Goal: Check status: Check status

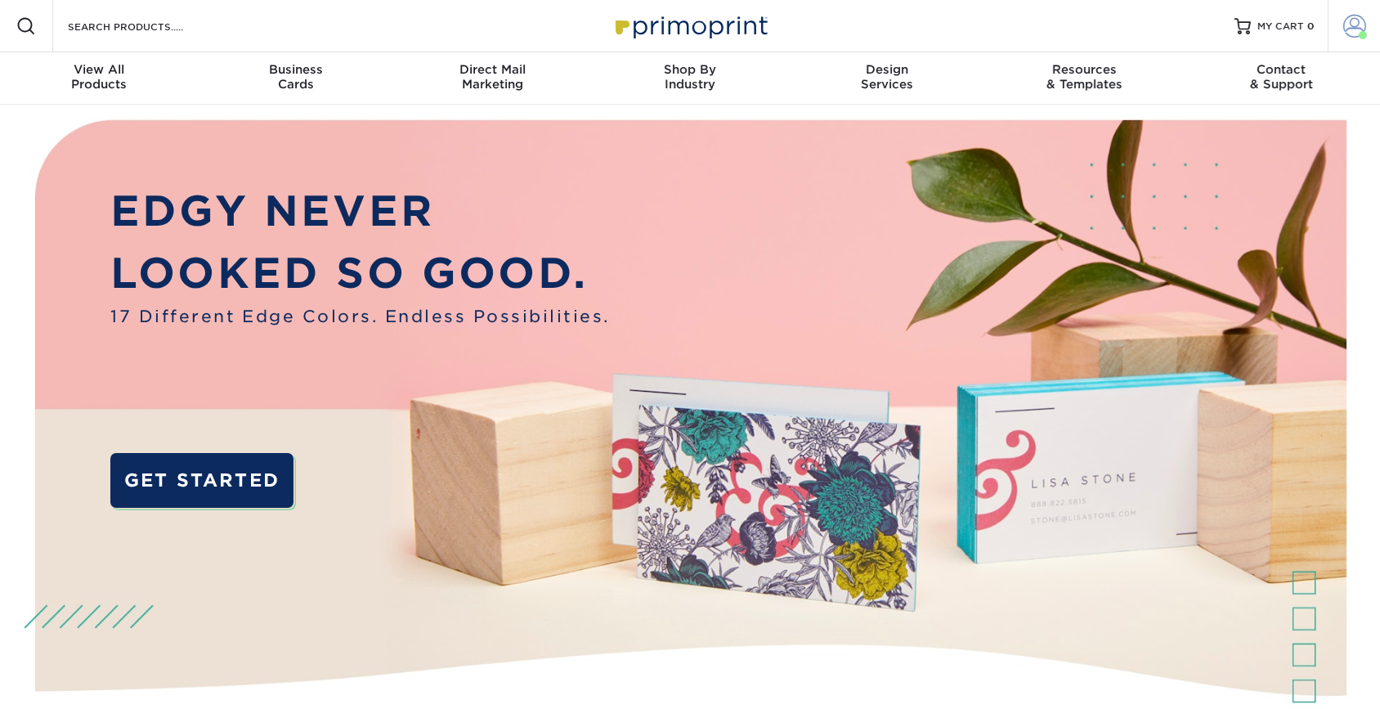
click at [1350, 22] on span at bounding box center [1355, 26] width 23 height 23
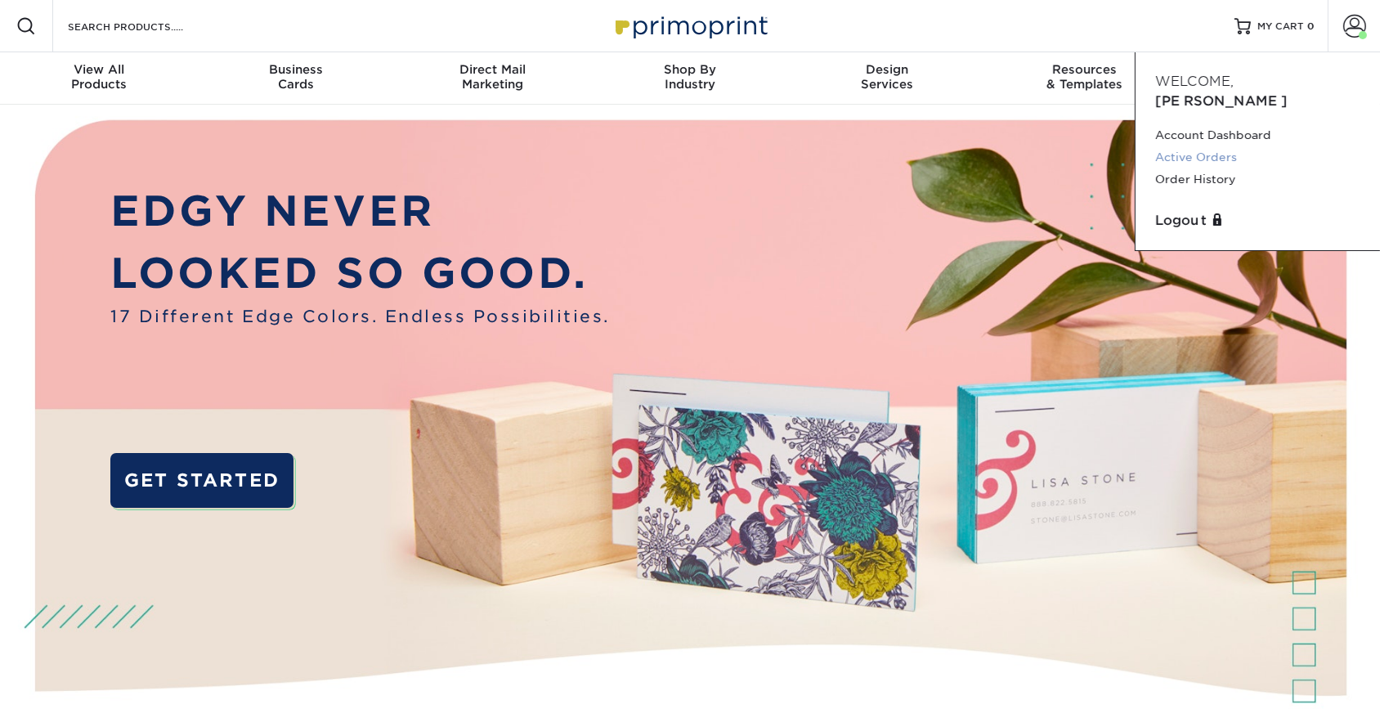
click at [1208, 146] on link "Active Orders" at bounding box center [1258, 157] width 205 height 22
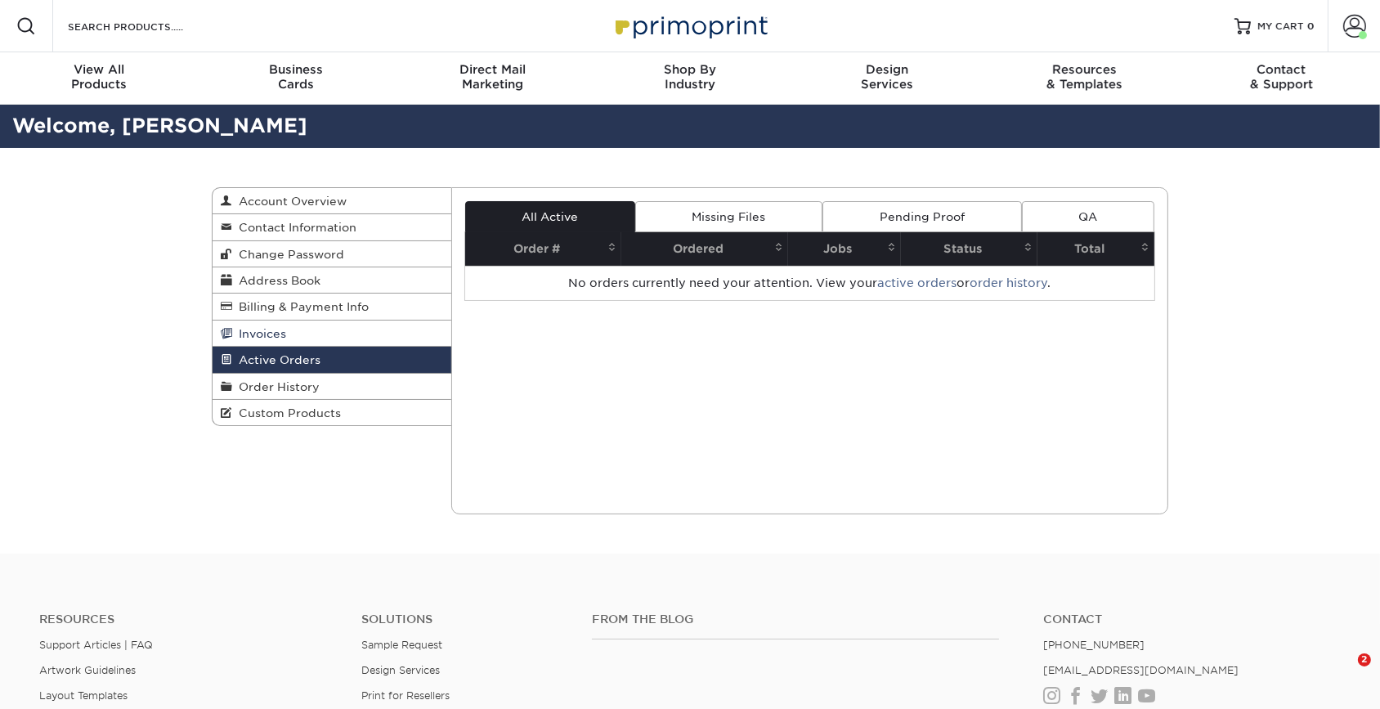
click at [338, 326] on link "Invoices" at bounding box center [332, 334] width 239 height 26
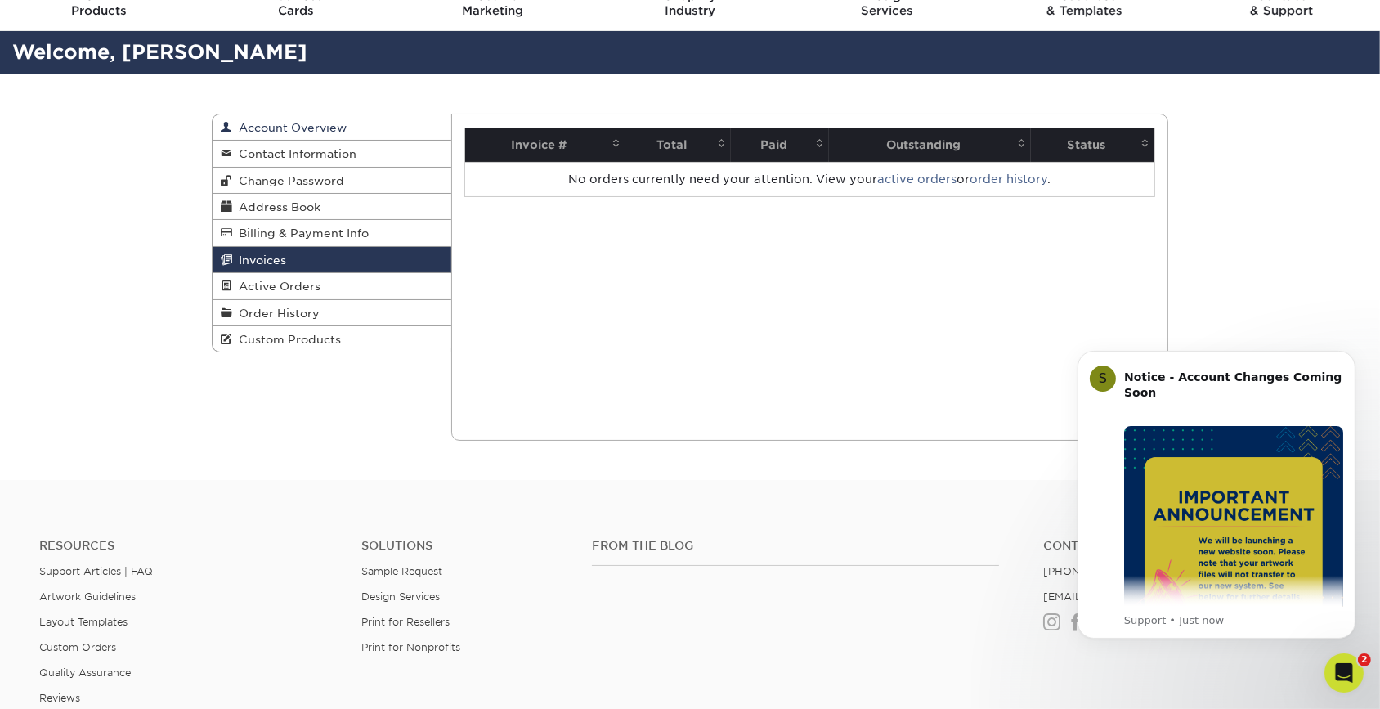
click at [334, 136] on link "Account Overview" at bounding box center [332, 127] width 239 height 26
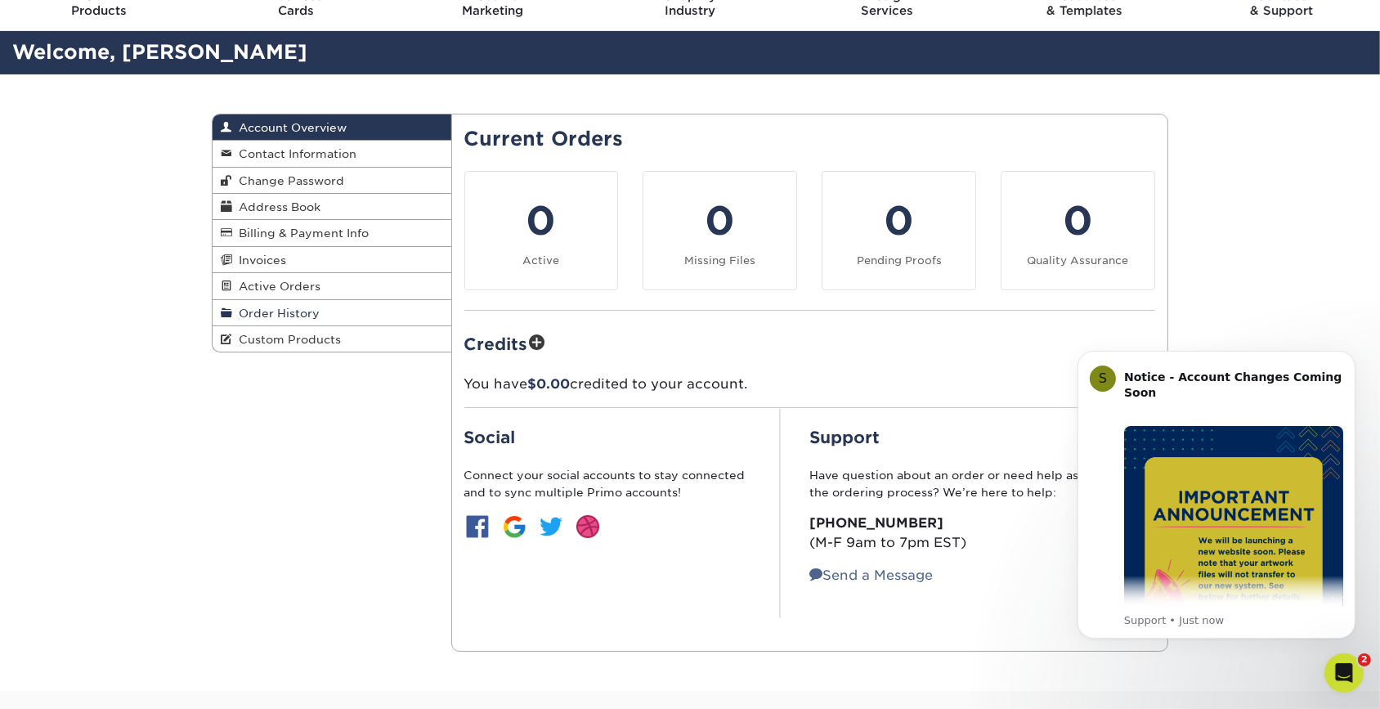
click at [327, 303] on link "Order History" at bounding box center [332, 313] width 239 height 26
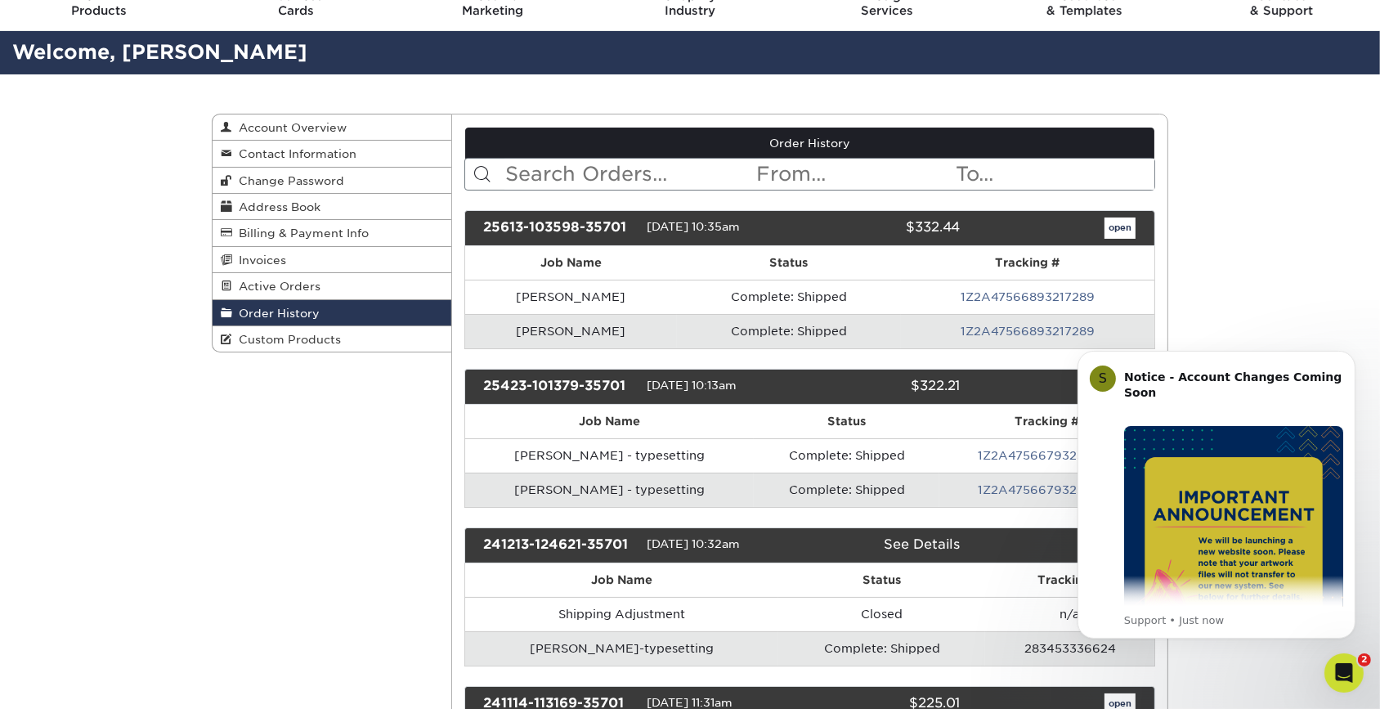
scroll to position [148, 0]
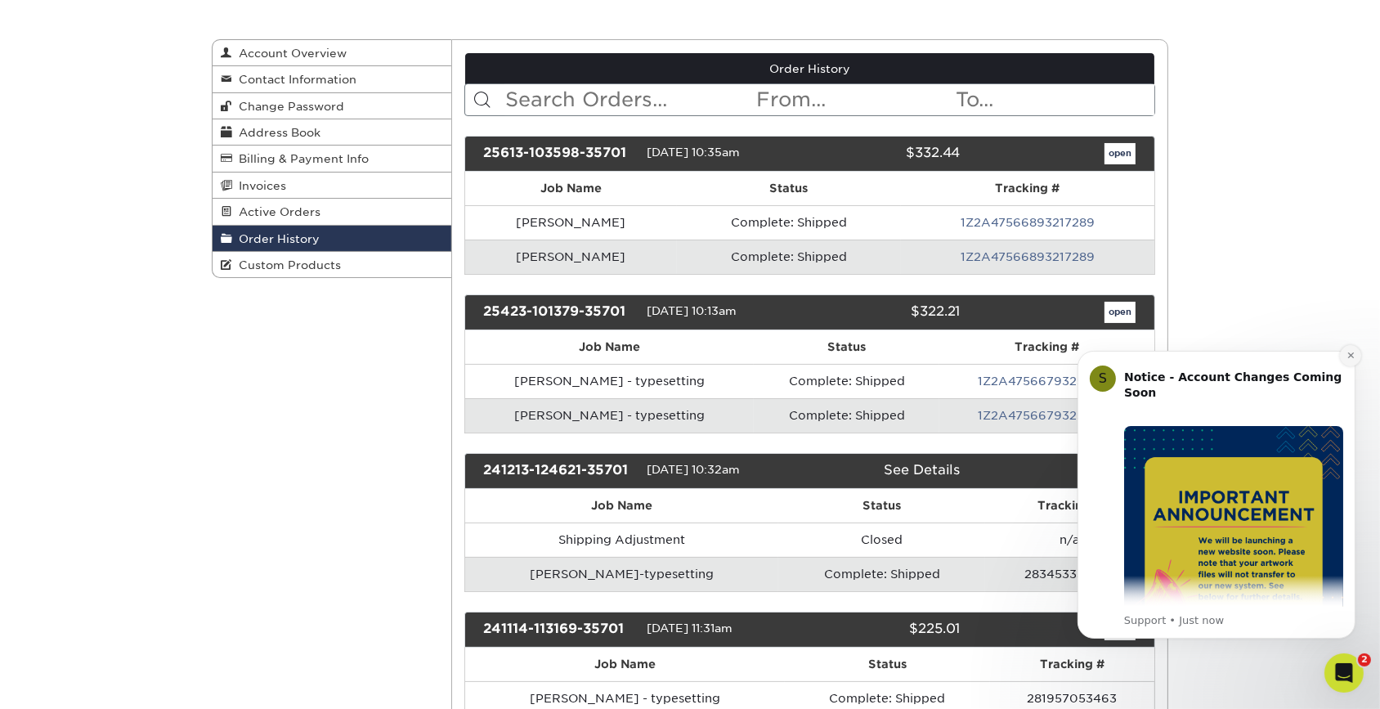
click at [1340, 356] on button "Dismiss notification" at bounding box center [1350, 354] width 21 height 21
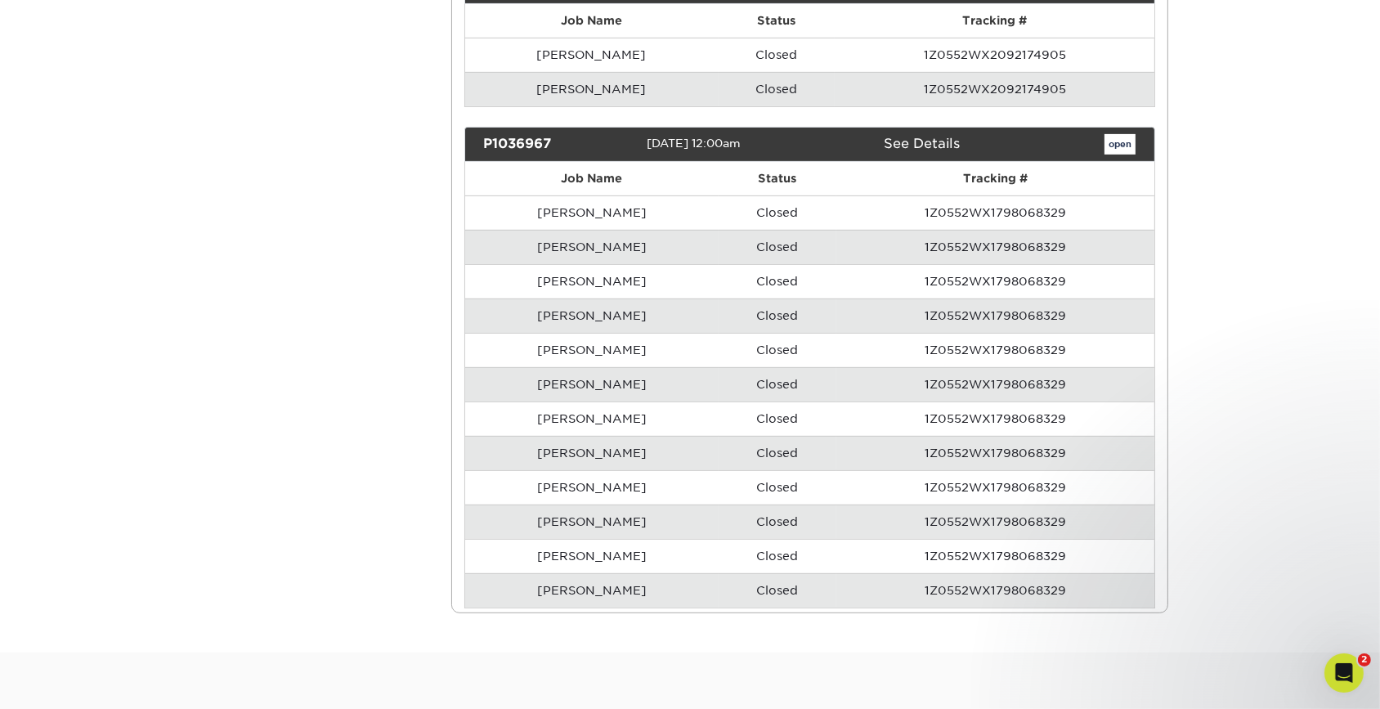
scroll to position [8278, 0]
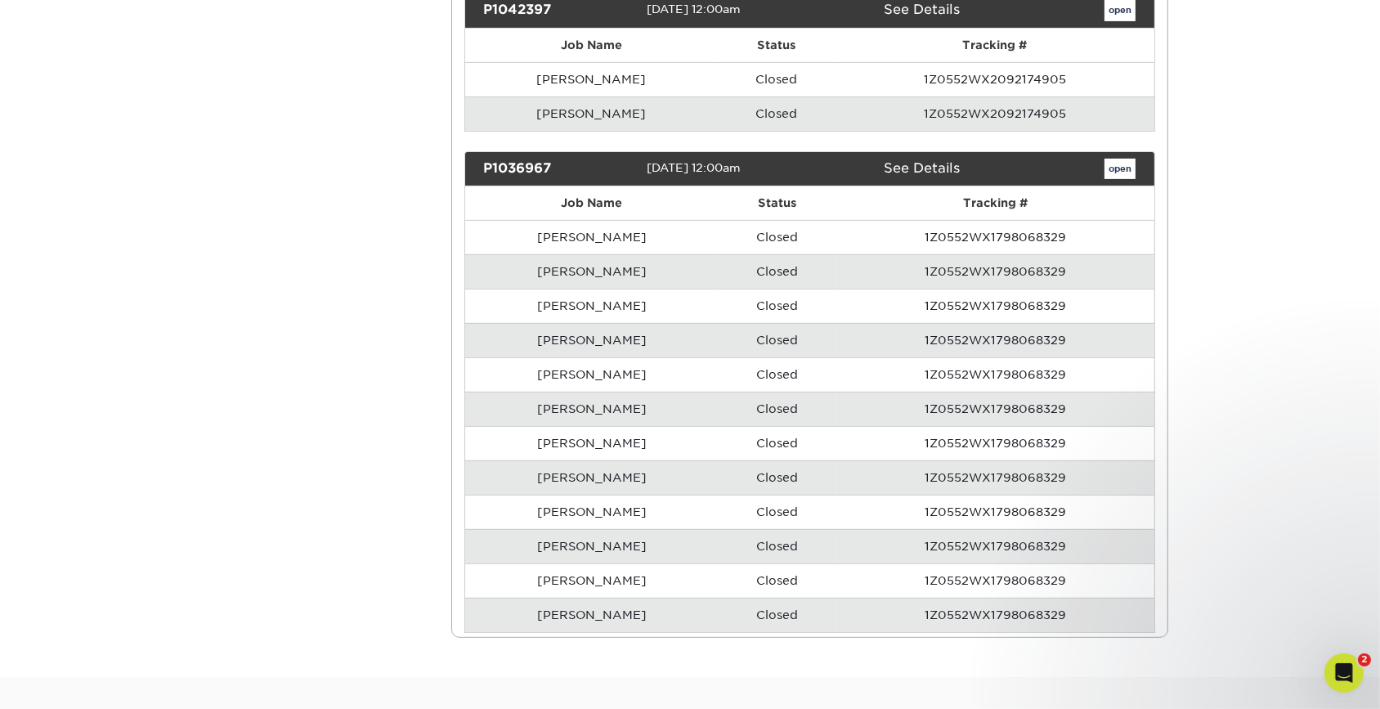
click at [934, 160] on link "See Details" at bounding box center [922, 168] width 77 height 16
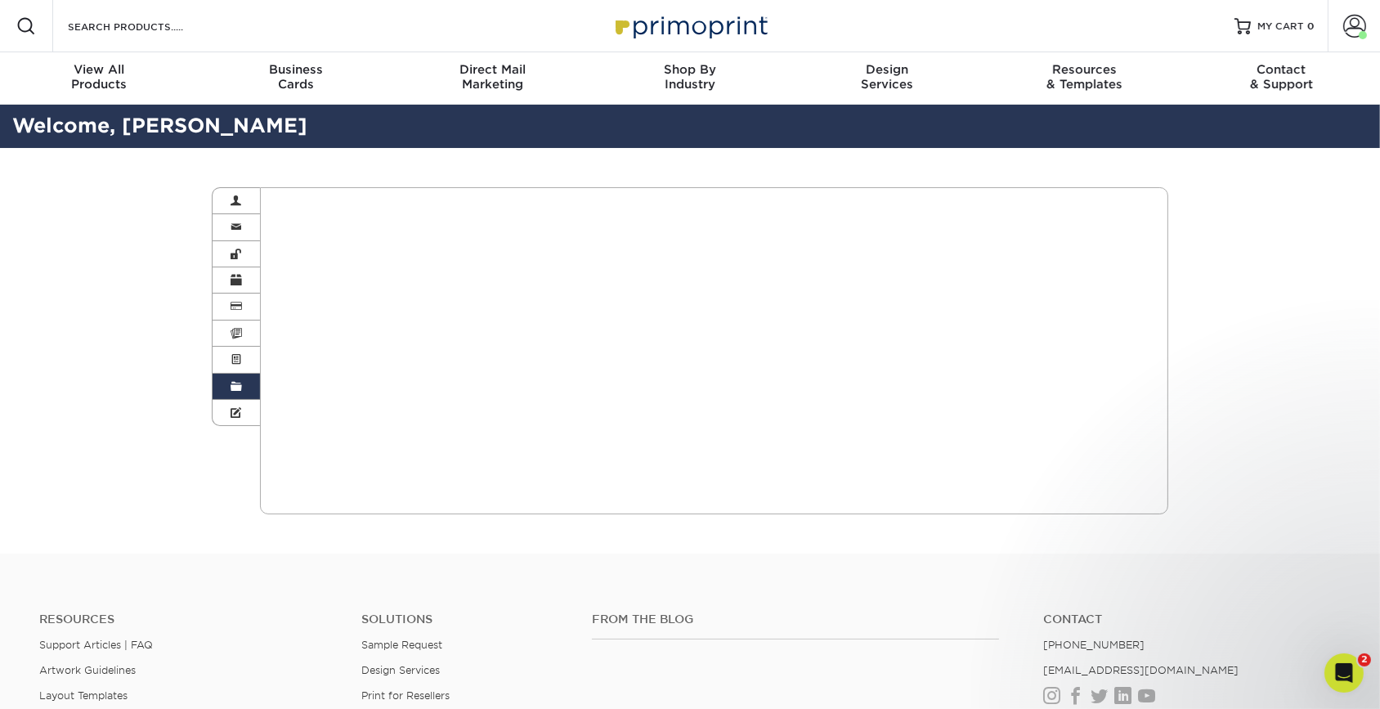
scroll to position [74, 0]
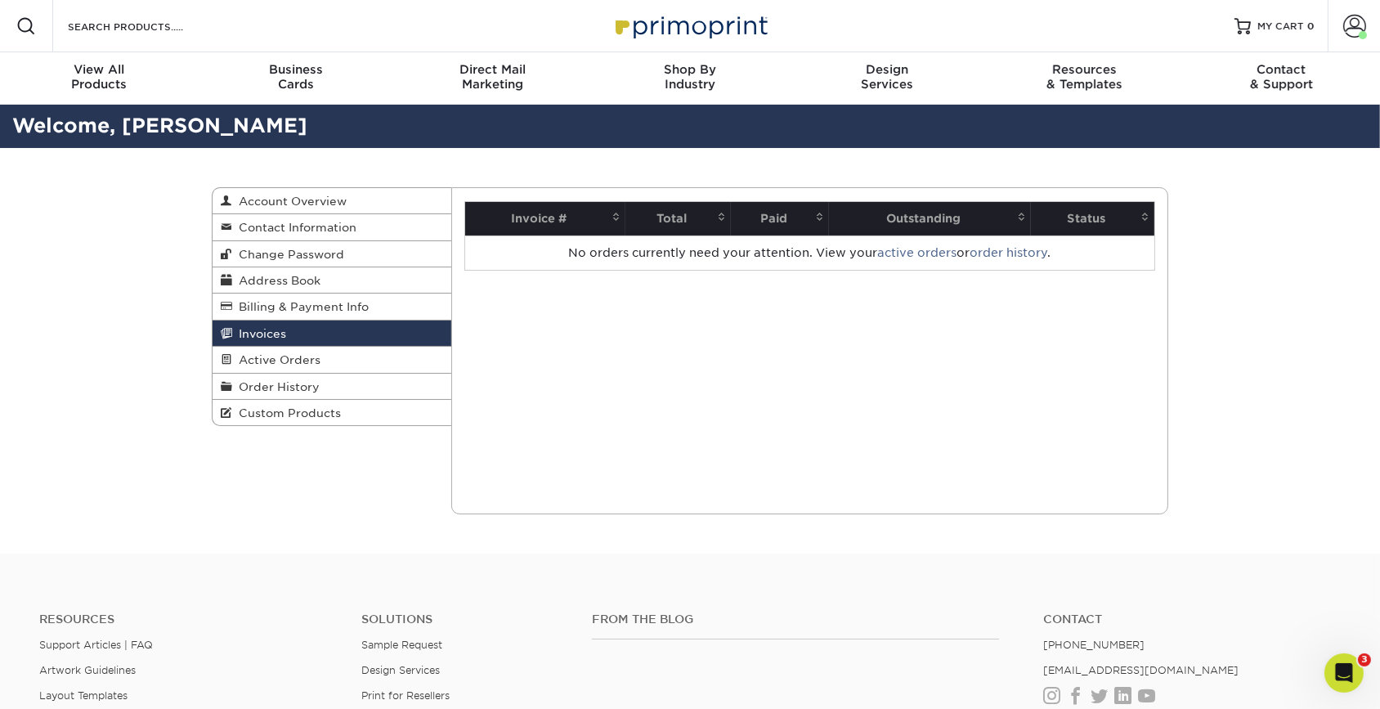
click at [395, 326] on link "Invoices" at bounding box center [332, 334] width 239 height 26
click at [313, 357] on span "Active Orders" at bounding box center [276, 359] width 88 height 13
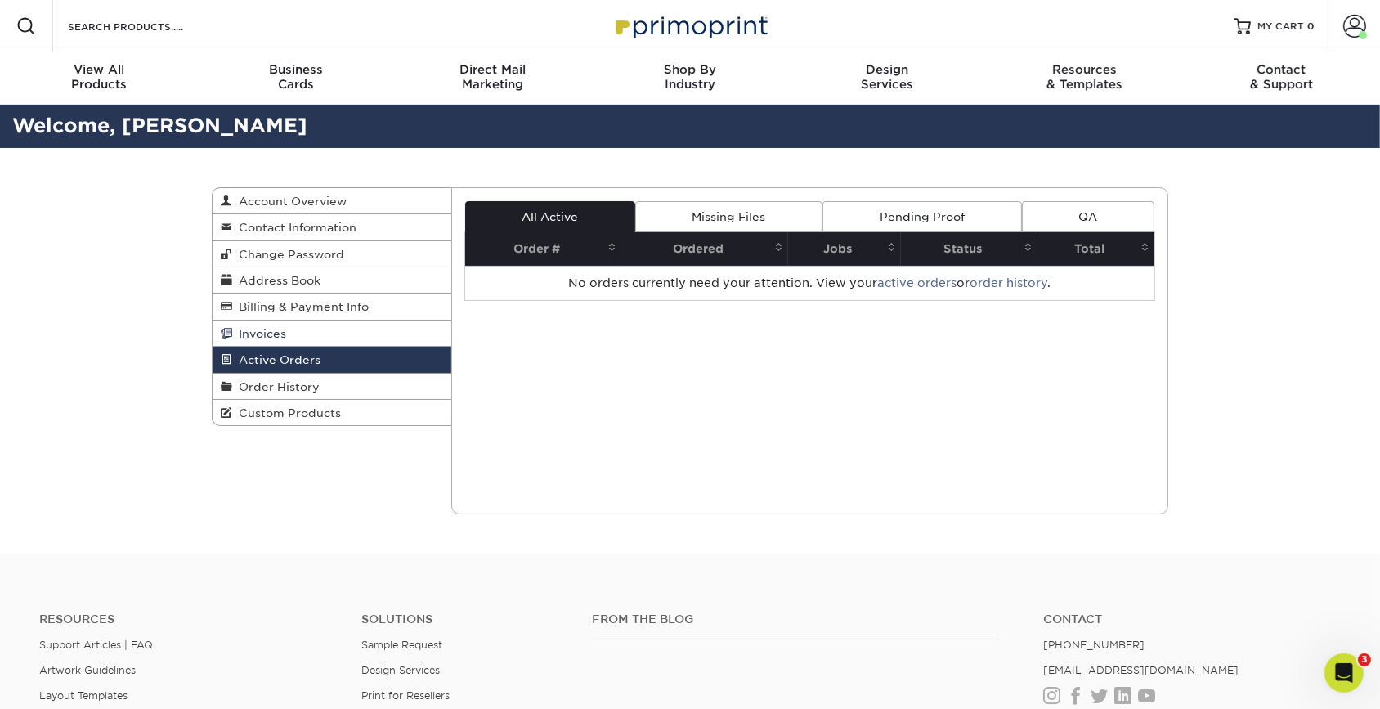
click at [314, 340] on link "Invoices" at bounding box center [332, 334] width 239 height 26
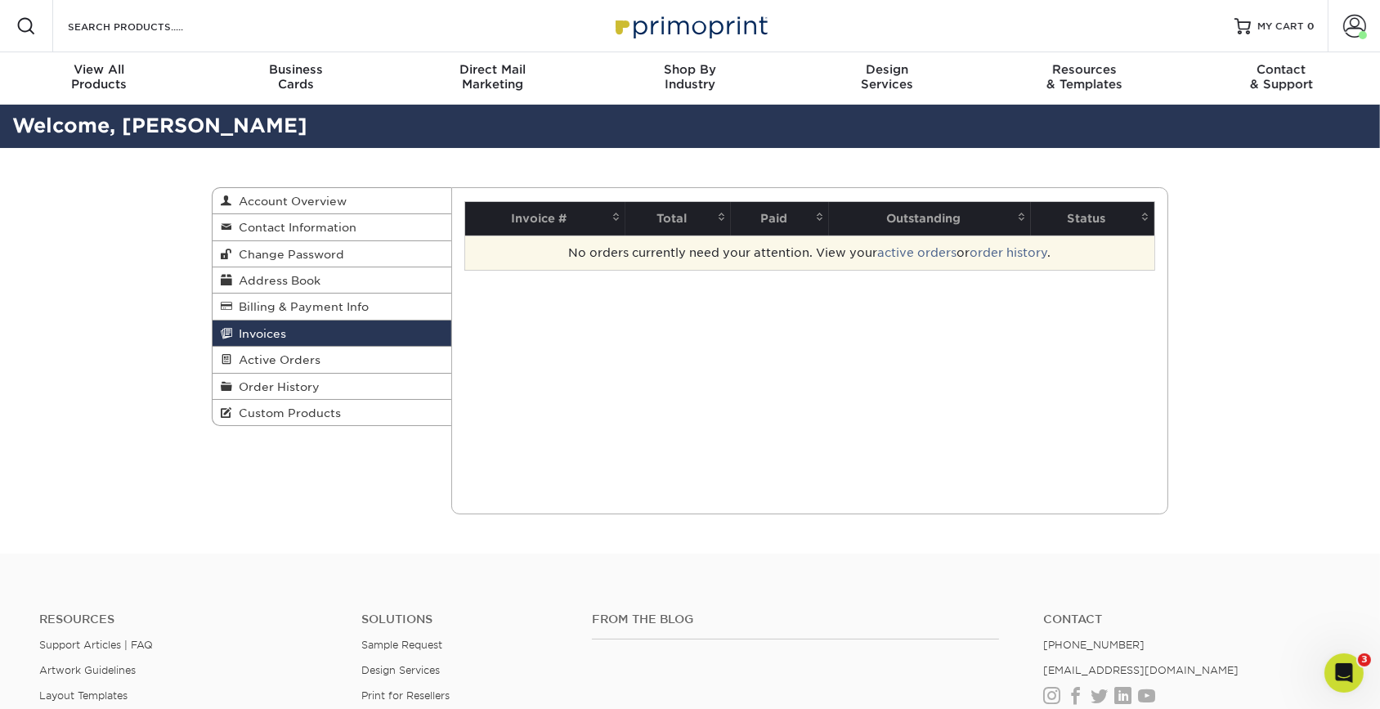
click at [642, 251] on td "No orders currently need your attention. View your active orders or order histo…" at bounding box center [810, 253] width 690 height 34
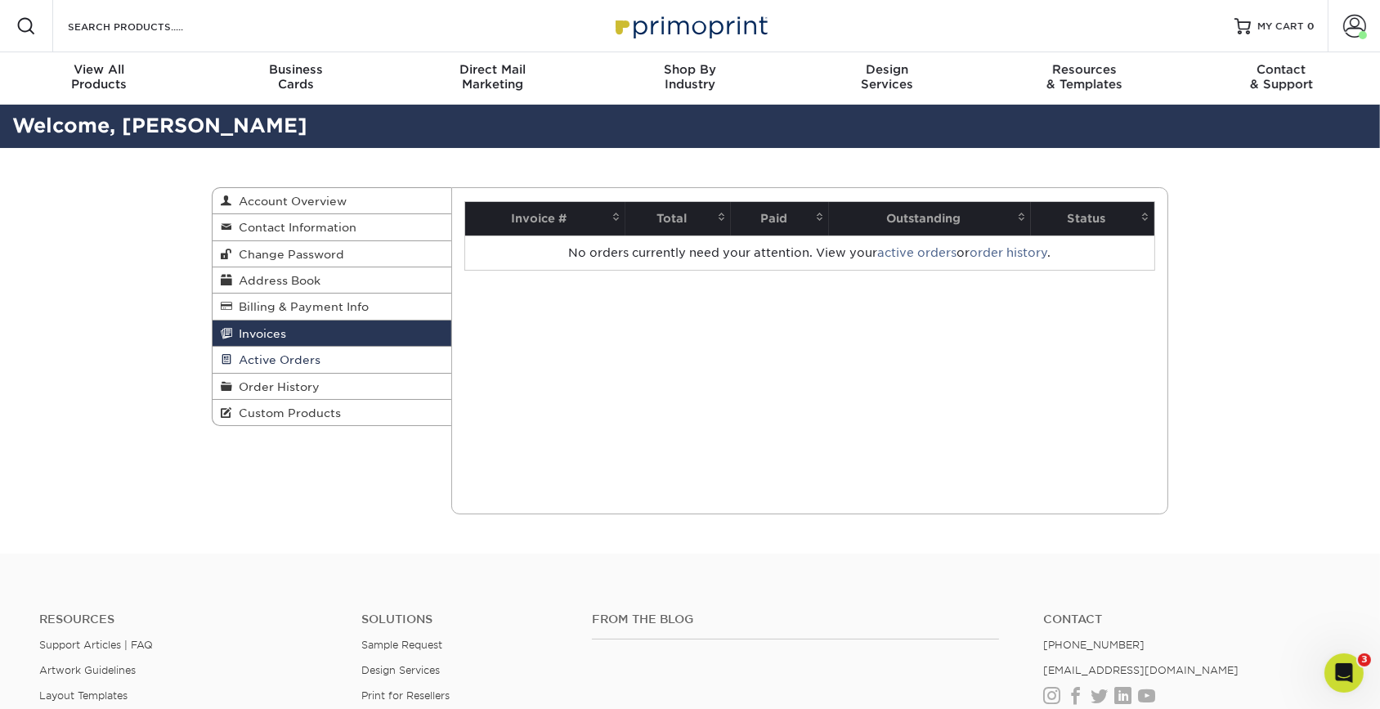
click at [378, 354] on link "Active Orders" at bounding box center [332, 360] width 239 height 26
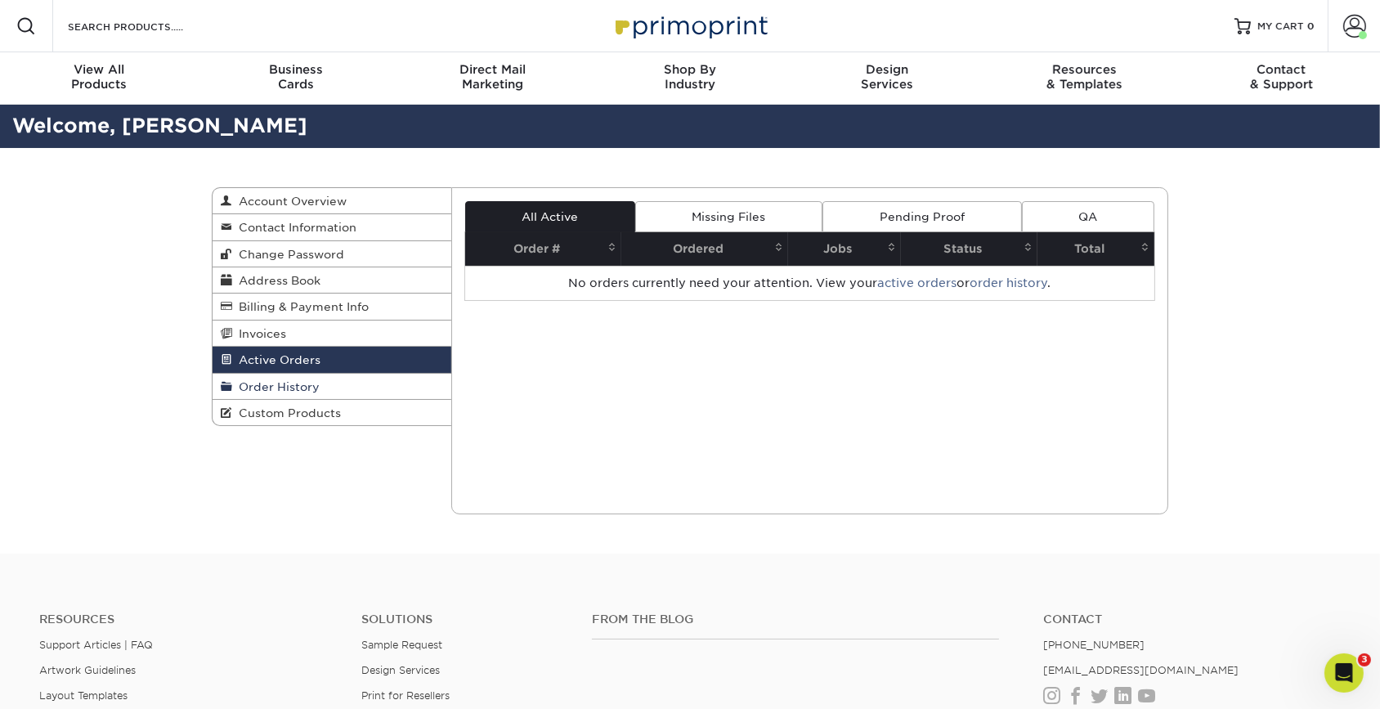
click at [402, 392] on link "Order History" at bounding box center [332, 387] width 239 height 26
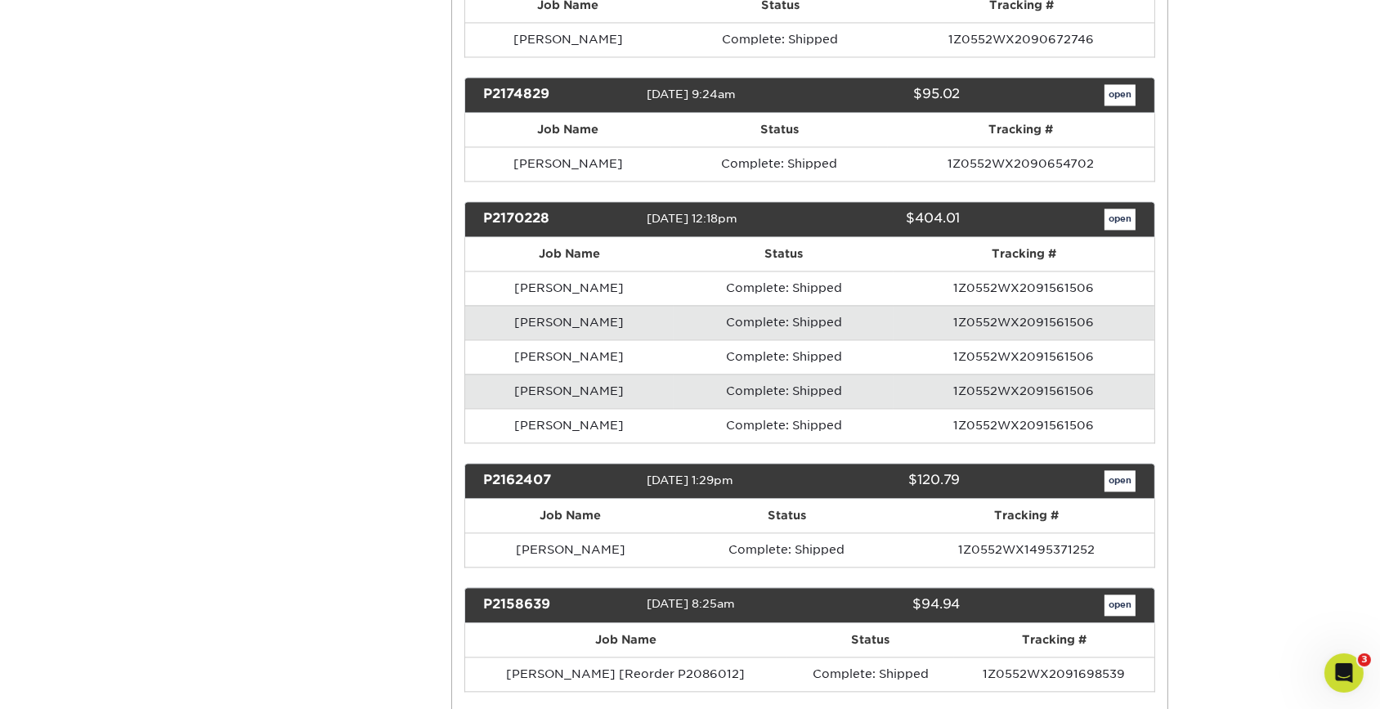
scroll to position [4237, 0]
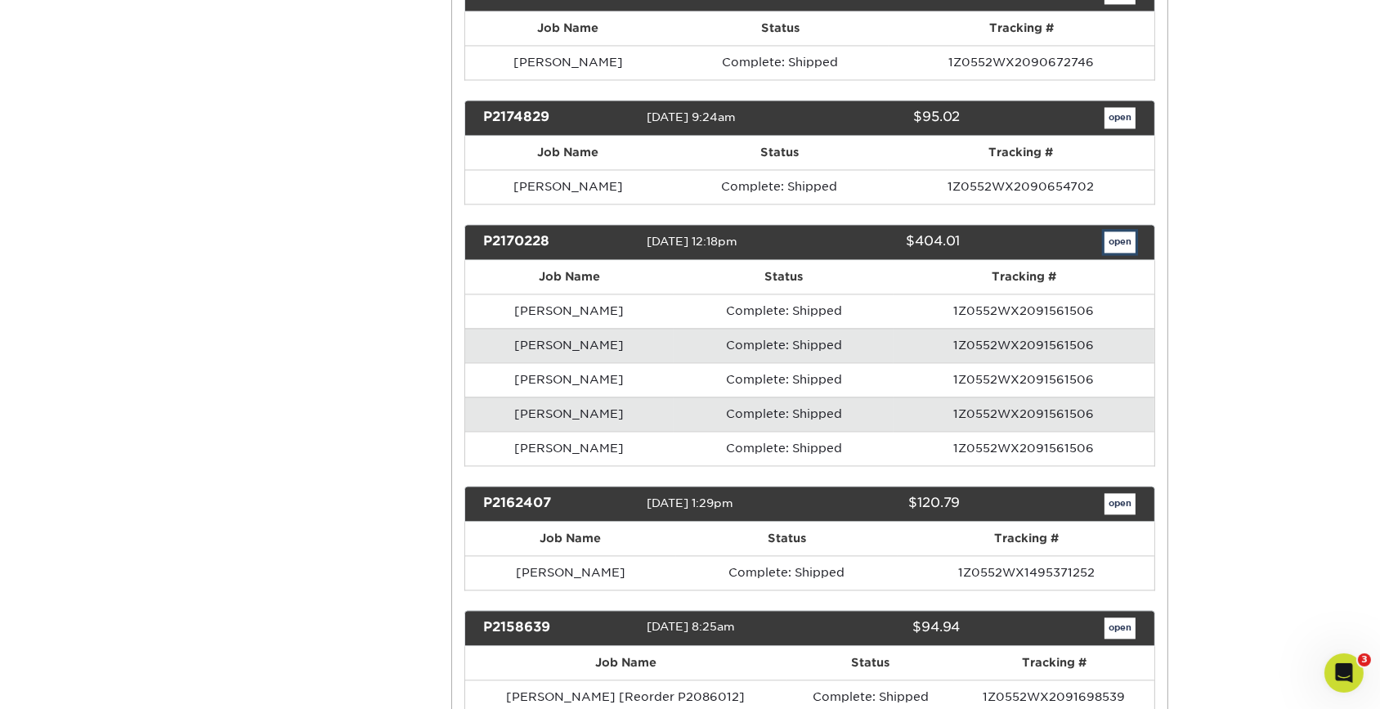
click at [1113, 231] on link "open" at bounding box center [1120, 241] width 31 height 21
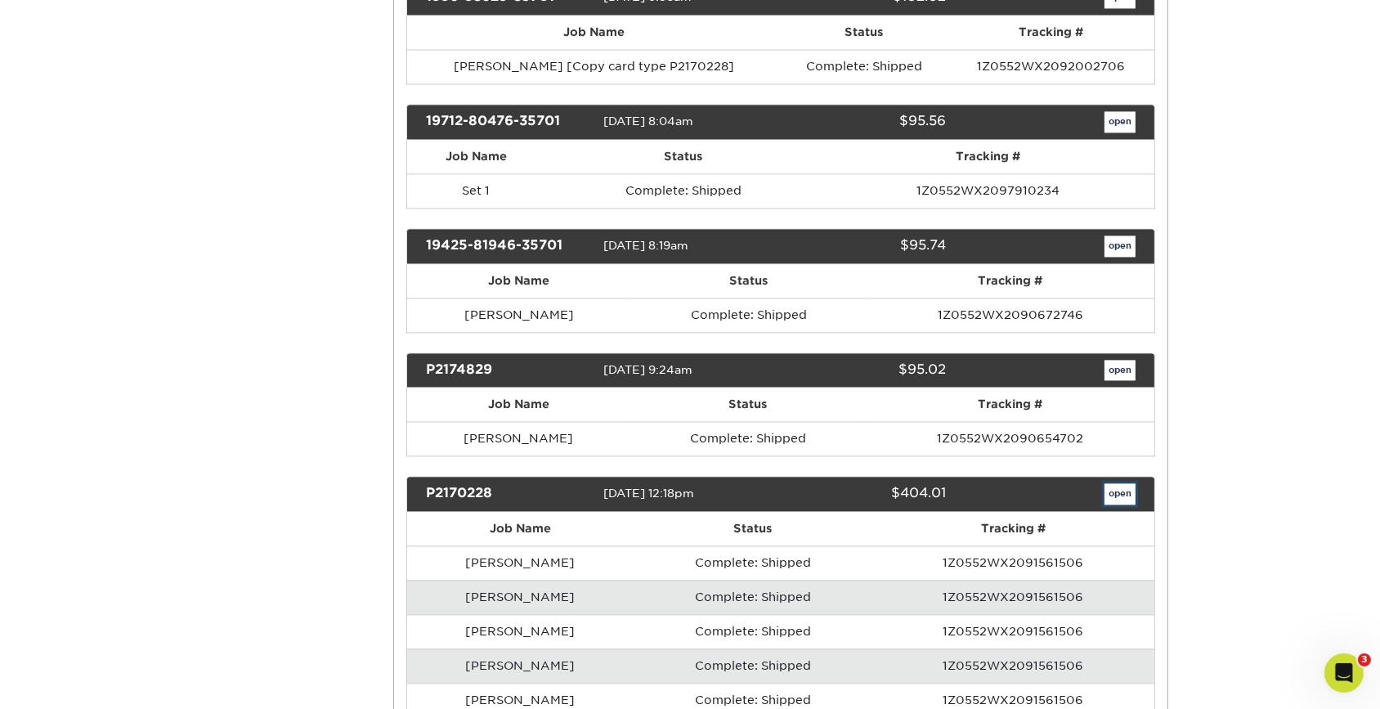
scroll to position [0, 0]
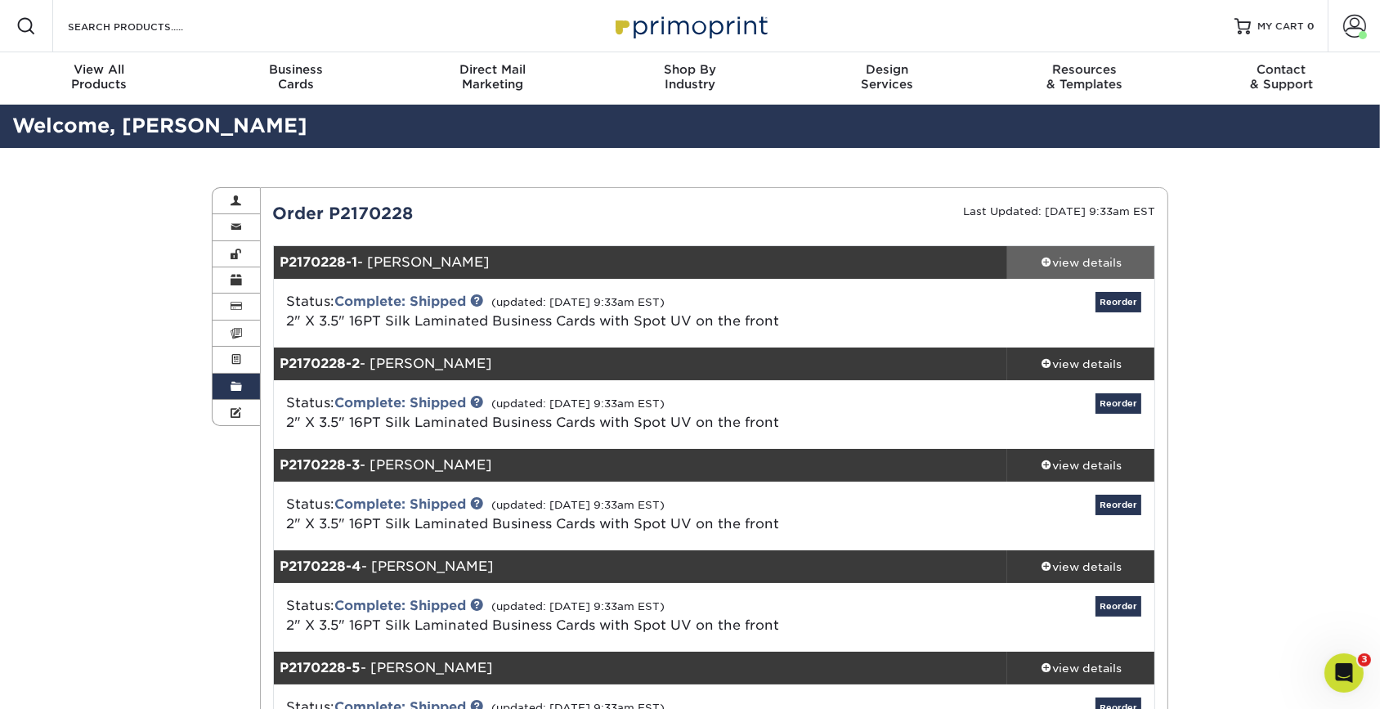
click at [1059, 262] on div "view details" at bounding box center [1081, 262] width 147 height 16
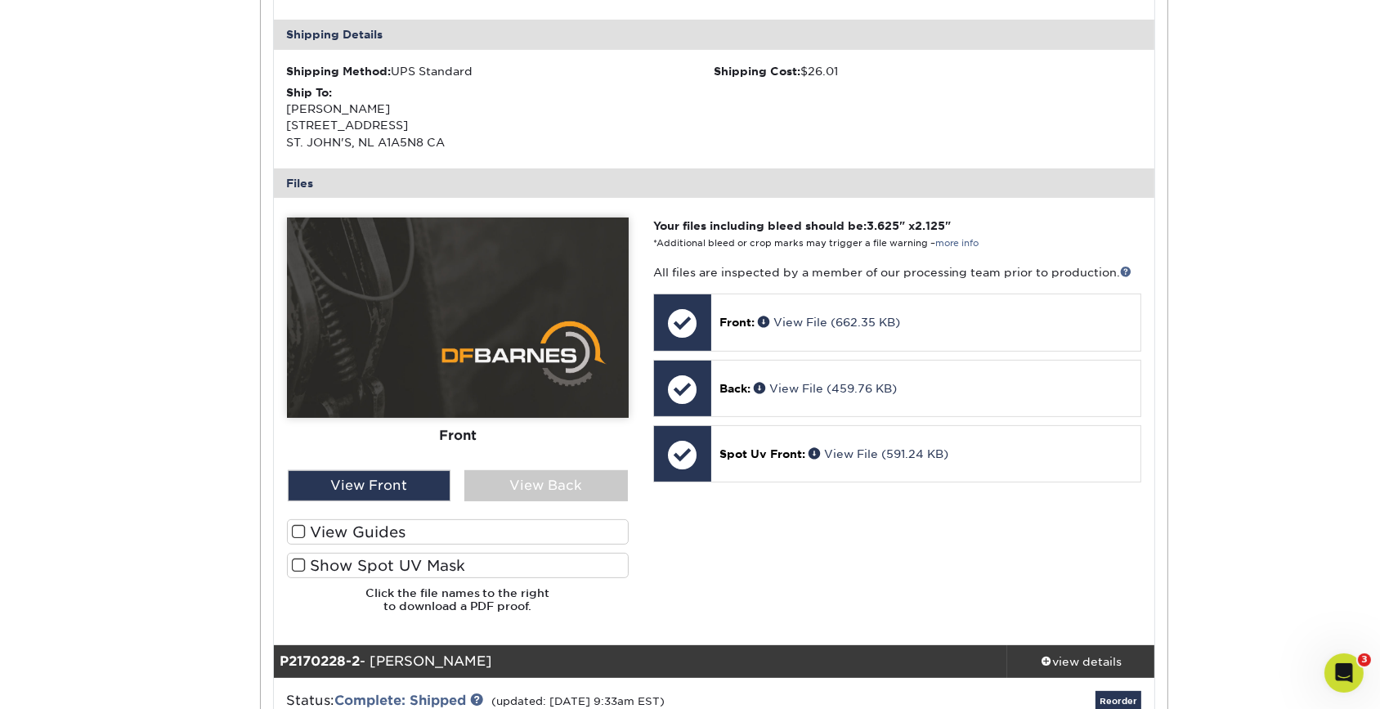
scroll to position [520, 0]
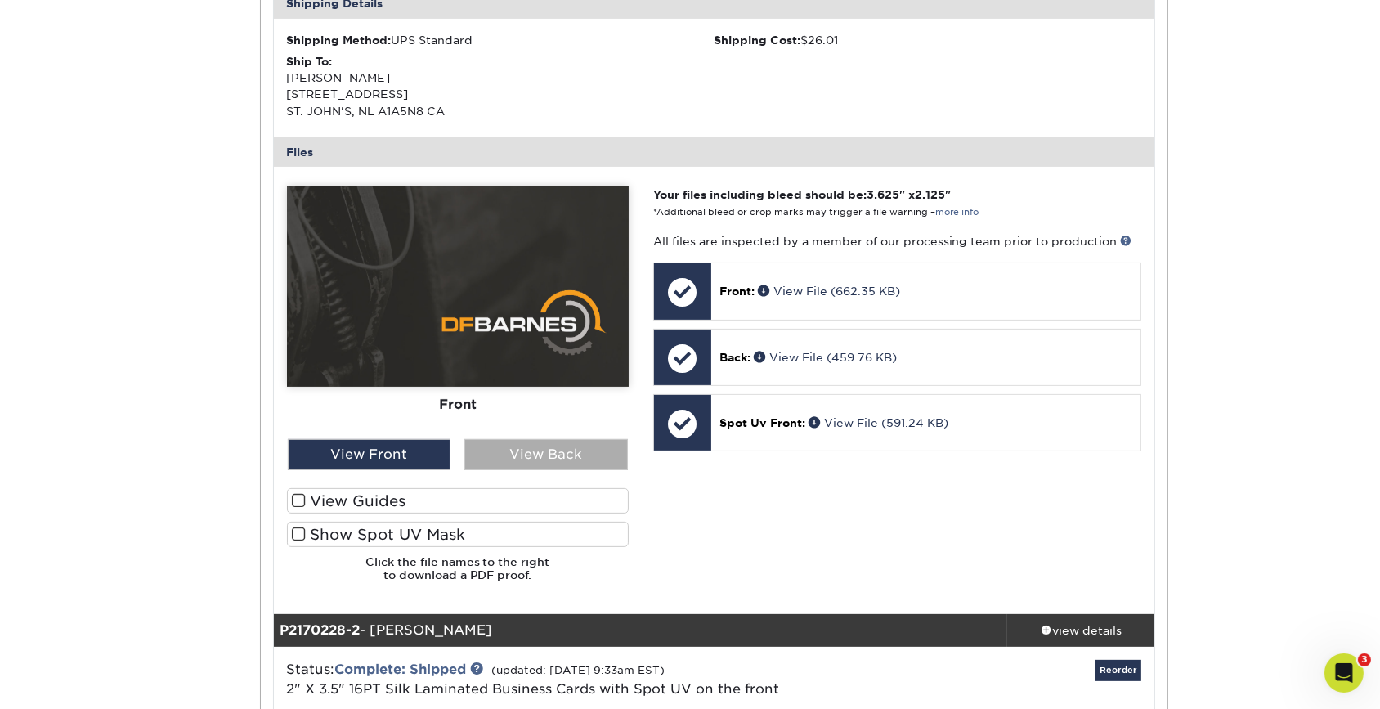
click at [580, 450] on div "View Back" at bounding box center [546, 454] width 164 height 31
